Goal: Task Accomplishment & Management: Manage account settings

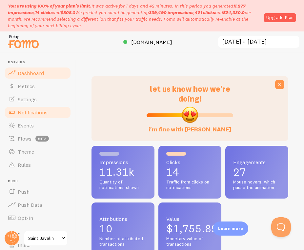
click at [27, 112] on span "Notifications" at bounding box center [33, 112] width 30 height 7
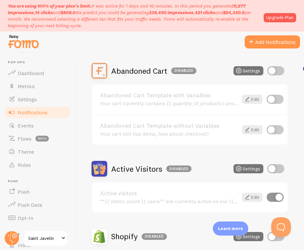
scroll to position [59, 0]
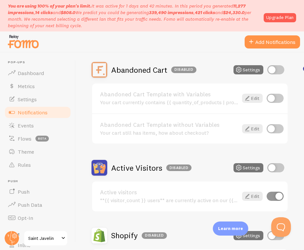
click at [271, 169] on input "checkbox" at bounding box center [276, 167] width 17 height 9
checkbox input "true"
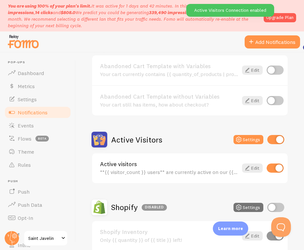
scroll to position [95, 0]
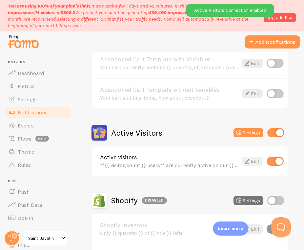
click at [252, 163] on link "Edit" at bounding box center [252, 161] width 21 height 9
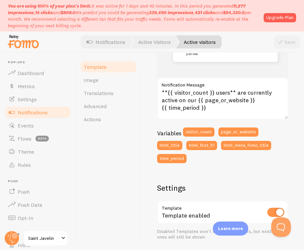
scroll to position [62, 0]
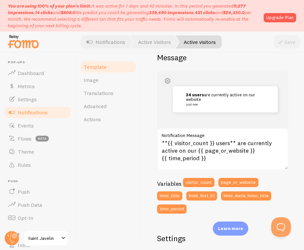
click at [166, 81] on span "button" at bounding box center [168, 81] width 8 height 8
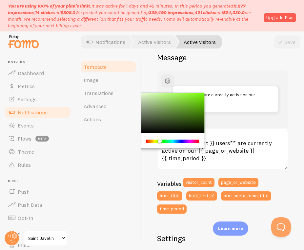
drag, startPoint x: 147, startPoint y: 141, endPoint x: 159, endPoint y: 142, distance: 11.5
click at [159, 142] on div "Chrome color picker" at bounding box center [160, 142] width 4 height 4
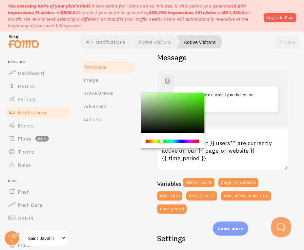
drag, startPoint x: 157, startPoint y: 141, endPoint x: 162, endPoint y: 141, distance: 4.3
click at [162, 141] on div "Chrome color picker" at bounding box center [162, 142] width 4 height 4
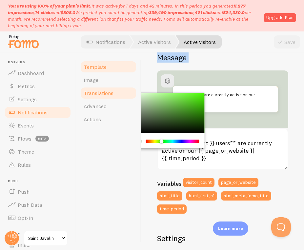
drag, startPoint x: 154, startPoint y: 110, endPoint x: 135, endPoint y: 98, distance: 22.1
click at [135, 98] on div "Template Image Translations Advanced Actions Active visitors Compose your messa…" at bounding box center [190, 152] width 228 height 198
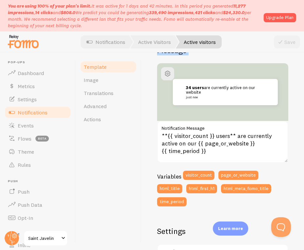
scroll to position [0, 0]
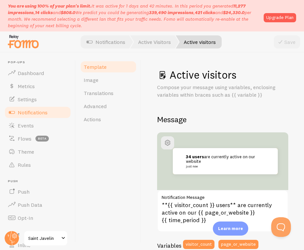
click at [280, 40] on div "Save" at bounding box center [287, 41] width 26 height 13
click at [105, 45] on link "Notifications" at bounding box center [106, 41] width 54 height 13
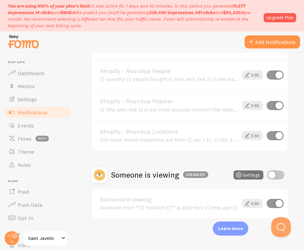
scroll to position [310, 0]
click at [274, 173] on input "checkbox" at bounding box center [276, 174] width 17 height 9
checkbox input "true"
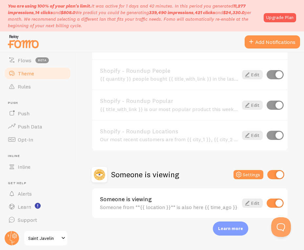
click at [44, 72] on link "Theme" at bounding box center [38, 73] width 68 height 13
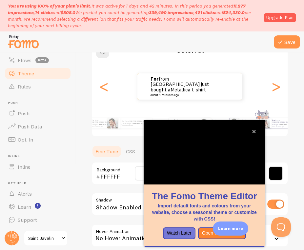
scroll to position [67, 0]
click at [255, 134] on button "close," at bounding box center [254, 131] width 7 height 7
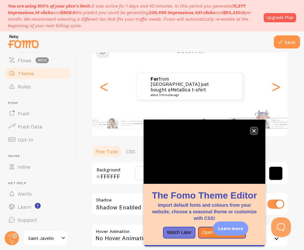
click at [253, 131] on icon "close," at bounding box center [254, 131] width 4 height 4
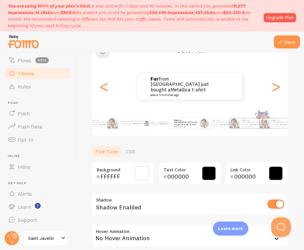
click at [121, 168] on div "FFFFFF Background" at bounding box center [123, 173] width 63 height 23
click at [144, 173] on span at bounding box center [142, 173] width 14 height 14
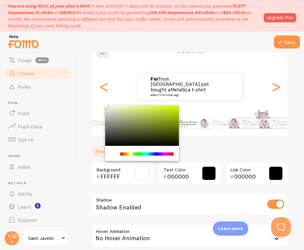
drag, startPoint x: 123, startPoint y: 154, endPoint x: 132, endPoint y: 154, distance: 8.2
click at [132, 154] on div "Chrome color picker" at bounding box center [133, 155] width 4 height 4
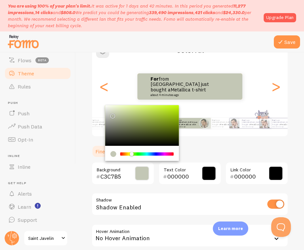
drag, startPoint x: 130, startPoint y: 122, endPoint x: 112, endPoint y: 114, distance: 20.0
click at [112, 114] on div "Chrome color picker" at bounding box center [142, 125] width 74 height 41
click at [131, 154] on div "Chrome color picker" at bounding box center [131, 154] width 4 height 4
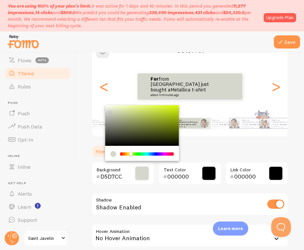
drag, startPoint x: 113, startPoint y: 116, endPoint x: 109, endPoint y: 112, distance: 5.3
click at [109, 112] on div "Chrome color picker" at bounding box center [110, 114] width 4 height 4
type input "D3D5CA"
click at [174, 189] on div "D3D5CA Background 000000 Text Color 000000 Link Color Shadow Shadow Enabled Hov…" at bounding box center [190, 209] width 197 height 95
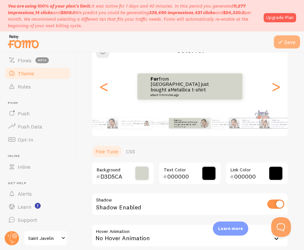
click at [283, 43] on icon at bounding box center [281, 42] width 8 height 8
click at [282, 42] on icon at bounding box center [281, 42] width 8 height 8
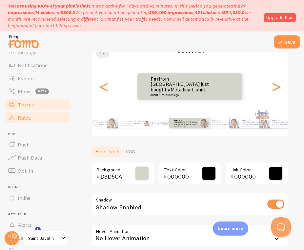
scroll to position [57, 0]
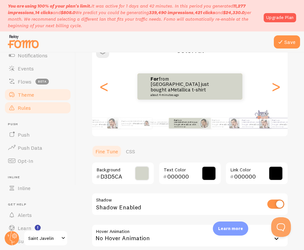
click at [48, 109] on link "Rules" at bounding box center [38, 107] width 68 height 13
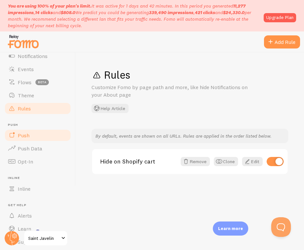
scroll to position [52, 0]
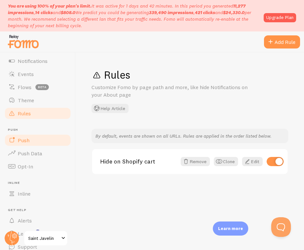
click at [28, 135] on link "Push" at bounding box center [38, 140] width 68 height 13
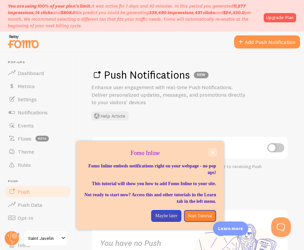
click at [212, 151] on icon "close," at bounding box center [212, 152] width 3 height 3
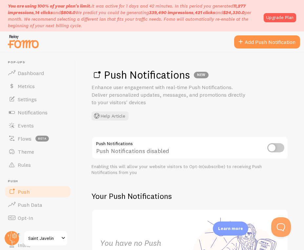
click at [23, 49] on img at bounding box center [23, 41] width 33 height 17
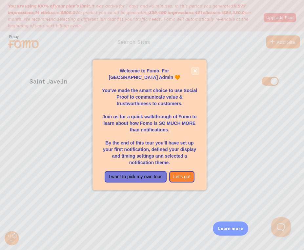
click at [194, 71] on icon "close," at bounding box center [196, 71] width 4 height 4
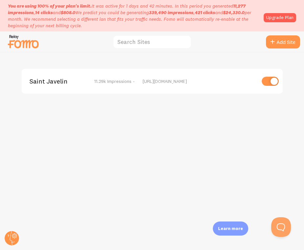
click at [205, 87] on div "Saint Javelin 11.29k Impressions - [URL][DOMAIN_NAME]" at bounding box center [152, 81] width 261 height 25
click at [155, 83] on div "[URL][DOMAIN_NAME]" at bounding box center [199, 81] width 113 height 6
click at [56, 83] on span "Saint Javelin" at bounding box center [56, 81] width 53 height 6
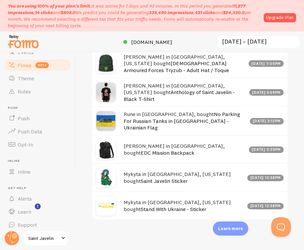
scroll to position [78, 0]
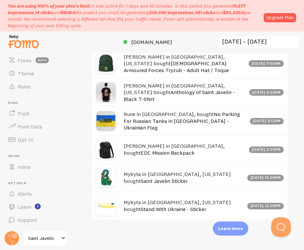
click at [62, 240] on span at bounding box center [63, 239] width 8 height 8
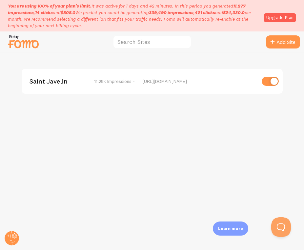
click at [70, 89] on div "Saint Javelin 11.29k Impressions - [URL][DOMAIN_NAME]" at bounding box center [152, 81] width 261 height 25
click at [62, 82] on span "Saint Javelin" at bounding box center [56, 81] width 53 height 6
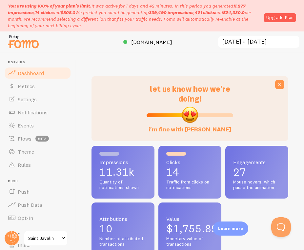
scroll to position [172, 197]
click at [32, 104] on link "Settings" at bounding box center [38, 99] width 68 height 13
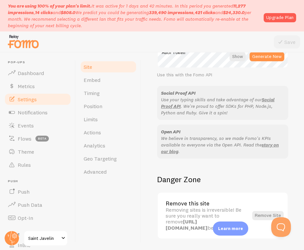
scroll to position [434, 0]
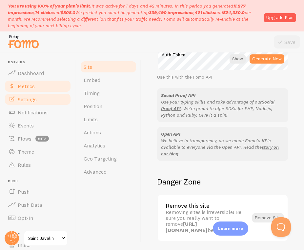
click at [35, 90] on link "Metrics" at bounding box center [38, 86] width 68 height 13
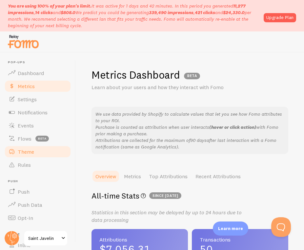
scroll to position [78, 0]
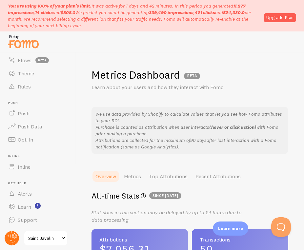
click at [13, 239] on circle at bounding box center [12, 238] width 14 height 14
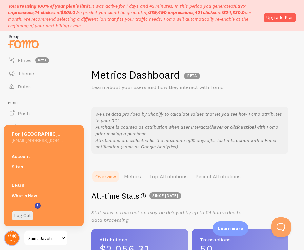
click at [8, 237] on circle at bounding box center [12, 238] width 14 height 14
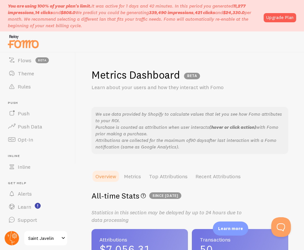
click at [9, 234] on circle at bounding box center [12, 238] width 14 height 14
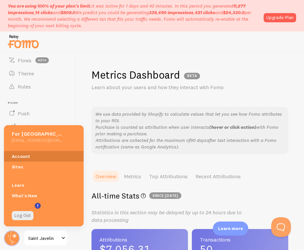
click at [21, 159] on link "Account" at bounding box center [44, 156] width 80 height 11
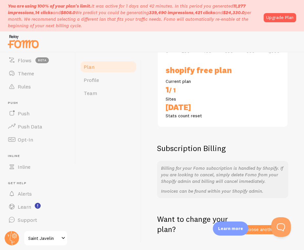
scroll to position [139, 0]
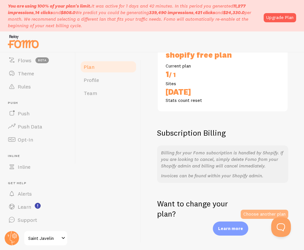
click at [249, 215] on link "Choose another plan" at bounding box center [265, 214] width 48 height 9
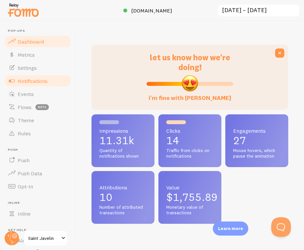
click at [40, 78] on span "Notifications" at bounding box center [33, 81] width 30 height 7
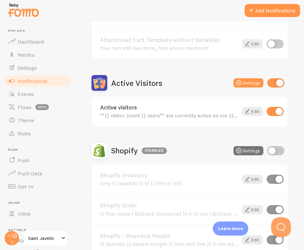
scroll to position [141, 0]
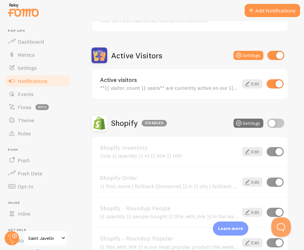
click at [268, 121] on input "checkbox" at bounding box center [276, 123] width 17 height 9
checkbox input "true"
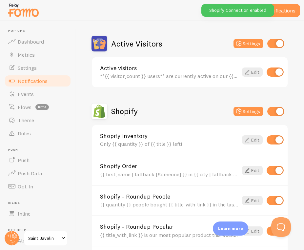
scroll to position [159, 0]
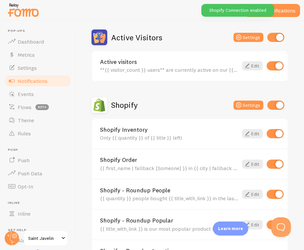
click at [274, 163] on input "checkbox" at bounding box center [275, 164] width 17 height 9
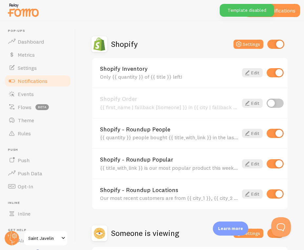
scroll to position [233, 0]
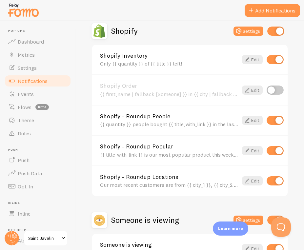
click at [276, 89] on input "checkbox" at bounding box center [275, 90] width 17 height 9
checkbox input "true"
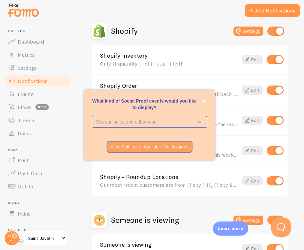
click at [271, 181] on input "checkbox" at bounding box center [275, 181] width 17 height 9
checkbox input "false"
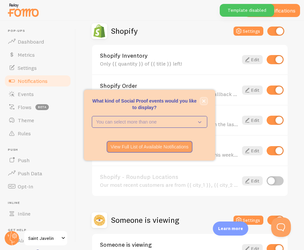
click at [201, 104] on button "close," at bounding box center [204, 101] width 7 height 7
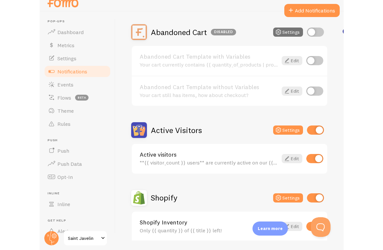
scroll to position [55, 0]
